Goal: Information Seeking & Learning: Learn about a topic

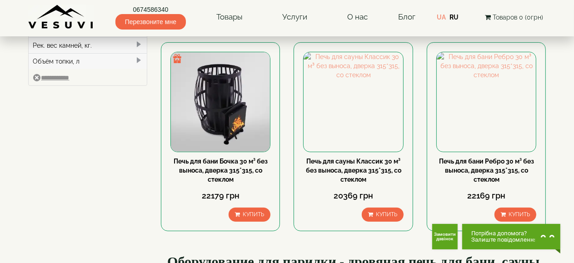
scroll to position [136, 0]
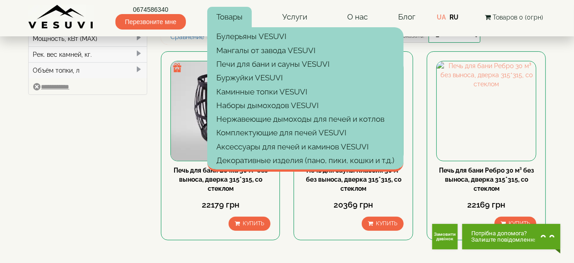
click at [233, 22] on link "Товары" at bounding box center [229, 17] width 45 height 21
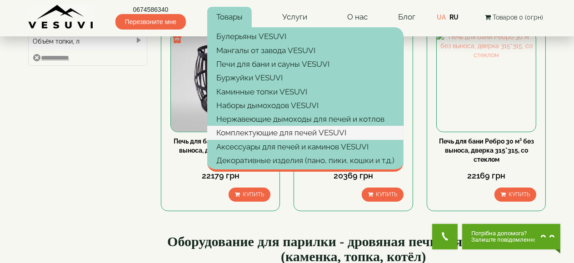
scroll to position [182, 0]
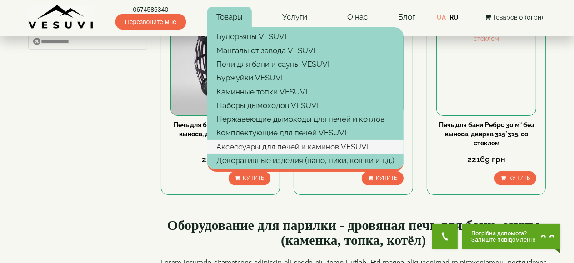
click at [375, 146] on link "Аксессуары для печей и каминов VESUVI" at bounding box center [305, 147] width 196 height 14
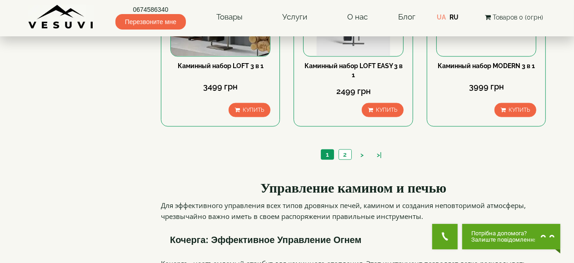
scroll to position [1045, 0]
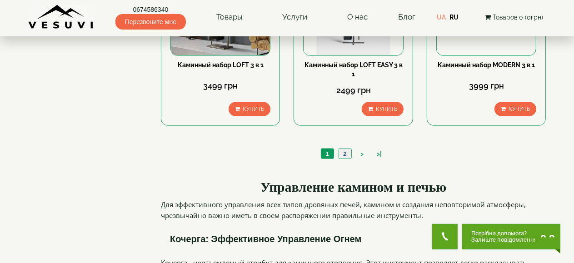
click at [341, 149] on link "2" at bounding box center [345, 154] width 13 height 10
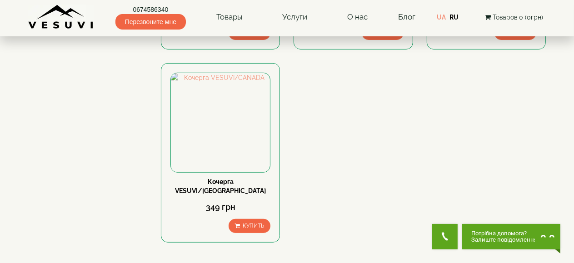
scroll to position [364, 0]
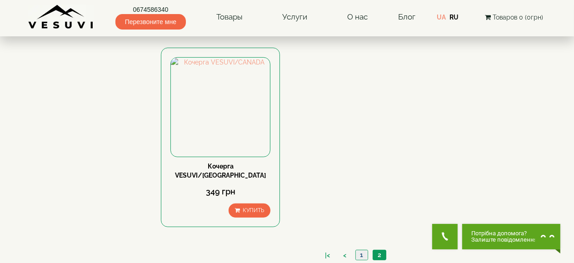
click at [360, 250] on link "1" at bounding box center [361, 255] width 12 height 10
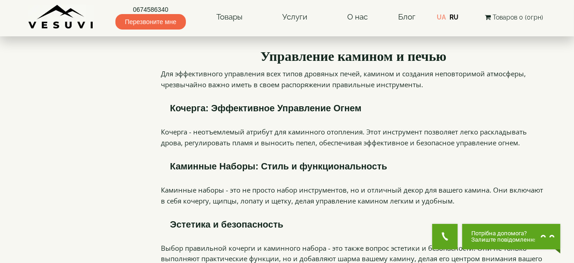
scroll to position [1273, 0]
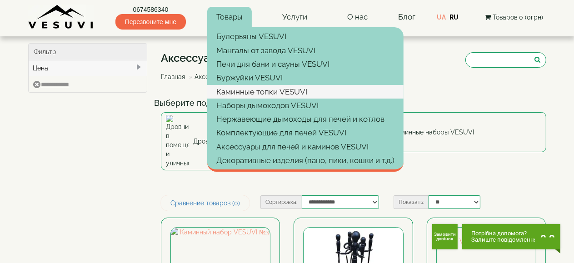
click at [252, 93] on link "Каминные топки VESUVI" at bounding box center [305, 92] width 196 height 14
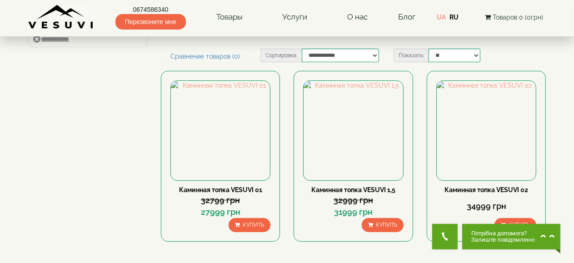
scroll to position [45, 0]
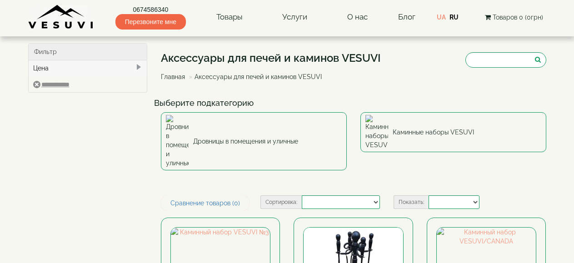
select select
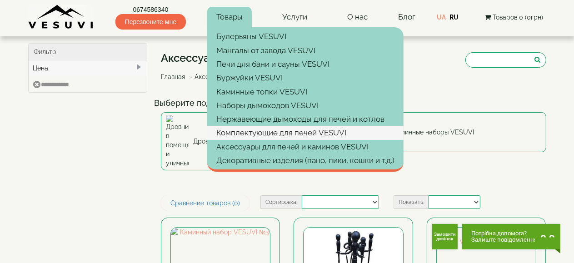
click at [283, 135] on link "Комплектующие для печей VESUVI" at bounding box center [305, 133] width 196 height 14
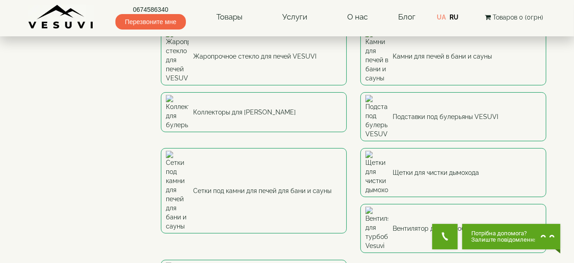
scroll to position [45, 0]
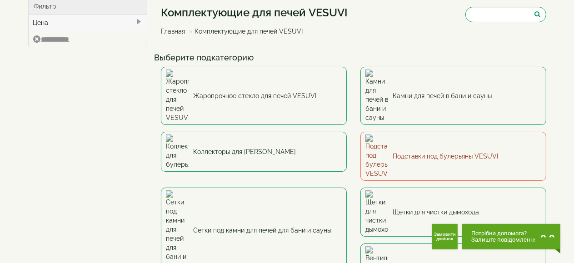
click at [420, 132] on link "Подставки под булерьяны VESUVI" at bounding box center [453, 156] width 186 height 49
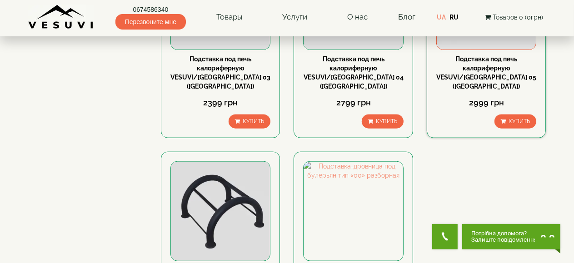
scroll to position [773, 0]
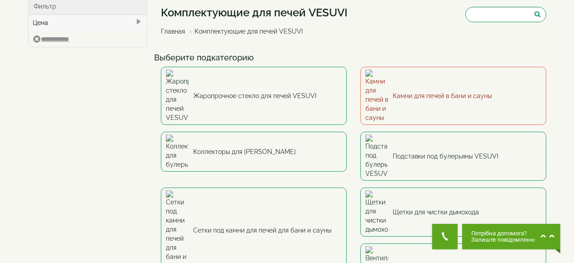
click at [409, 81] on link "Камни для печей в бани и сауны" at bounding box center [453, 96] width 186 height 58
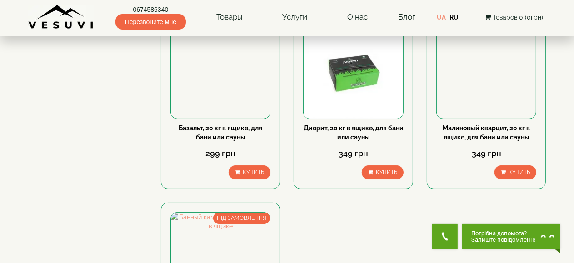
scroll to position [91, 0]
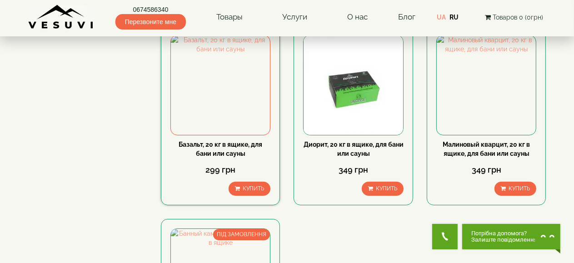
click at [217, 147] on link "Базальт, 20 кг в ящике, для бани или сауны" at bounding box center [221, 149] width 84 height 16
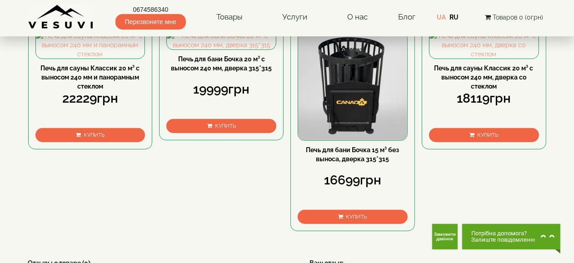
scroll to position [409, 0]
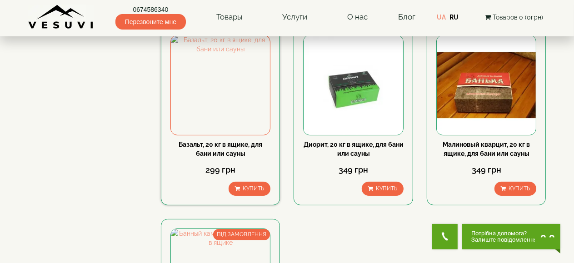
click at [209, 148] on div "Базальт, 20 кг в ящике, для бани или сауны" at bounding box center [220, 149] width 100 height 18
click at [211, 143] on link "Базальт, 20 кг в ящике, для бани или сауны" at bounding box center [221, 149] width 84 height 16
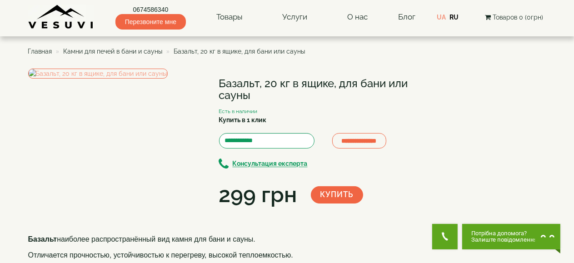
drag, startPoint x: 251, startPoint y: 95, endPoint x: 220, endPoint y: 88, distance: 32.3
click at [209, 90] on div "**********" at bounding box center [222, 140] width 389 height 142
copy div "Базальт, 20 кг в ящике, для бани или сауны"
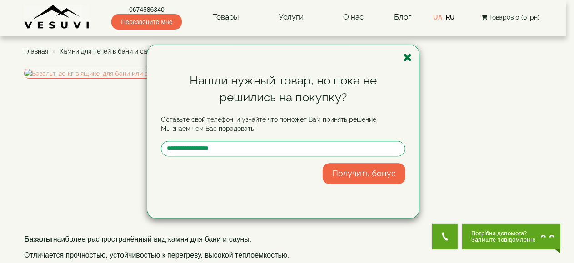
click at [408, 54] on icon "button" at bounding box center [407, 57] width 9 height 11
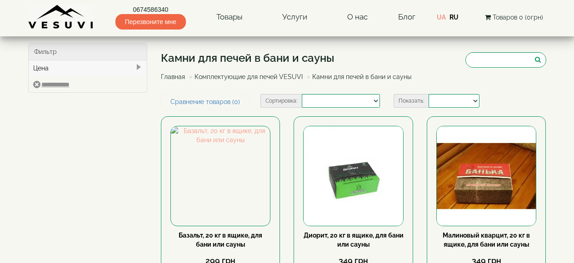
select select
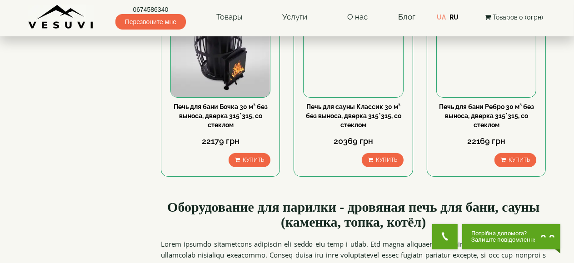
scroll to position [136, 0]
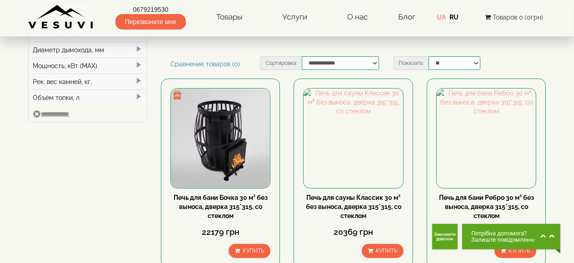
scroll to position [136, 0]
